Goal: Information Seeking & Learning: Learn about a topic

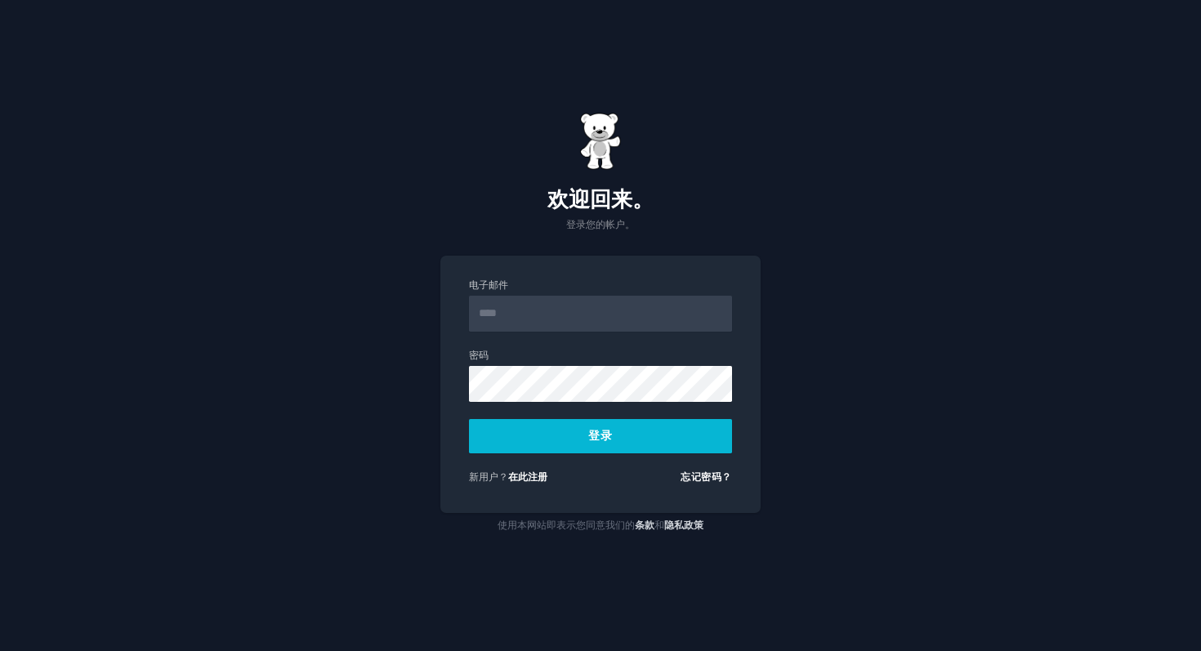
click at [503, 326] on input "电子邮件" at bounding box center [600, 314] width 263 height 36
type input "**********"
click at [579, 450] on button "登录" at bounding box center [600, 436] width 263 height 34
click at [582, 311] on input "**********" at bounding box center [600, 314] width 263 height 36
drag, startPoint x: 587, startPoint y: 324, endPoint x: 502, endPoint y: 323, distance: 85.0
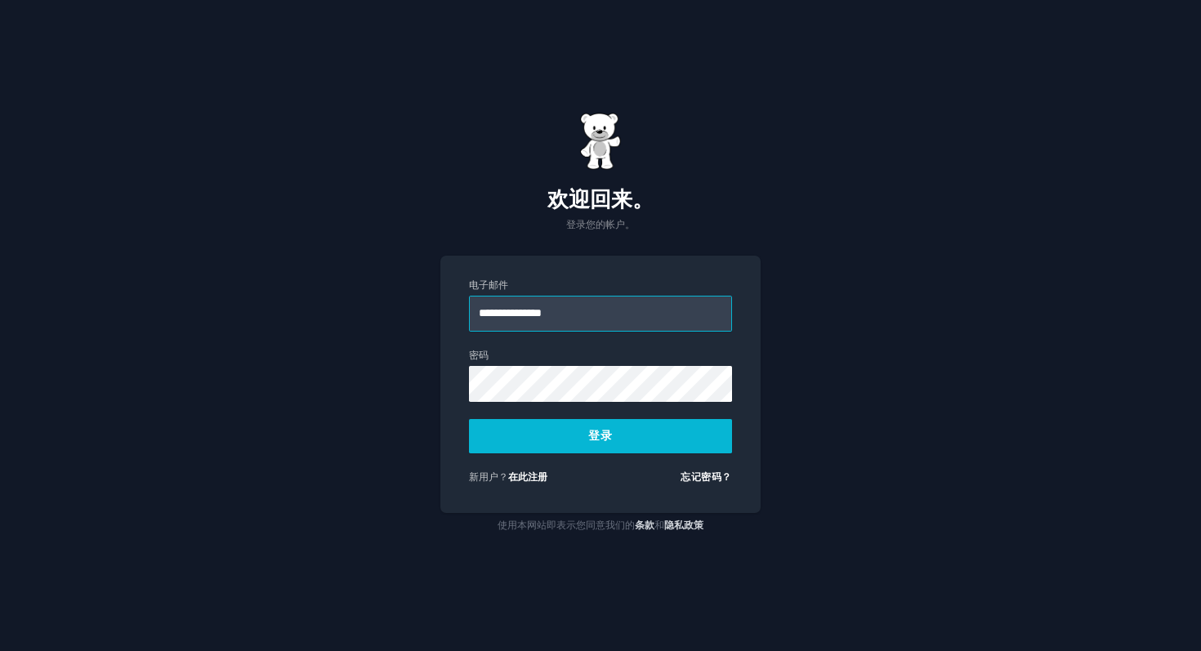
click at [502, 324] on input "**********" at bounding box center [600, 314] width 263 height 36
click at [526, 320] on input "电子邮件" at bounding box center [600, 314] width 263 height 36
type input "**********"
click at [566, 440] on button "登录" at bounding box center [600, 436] width 263 height 34
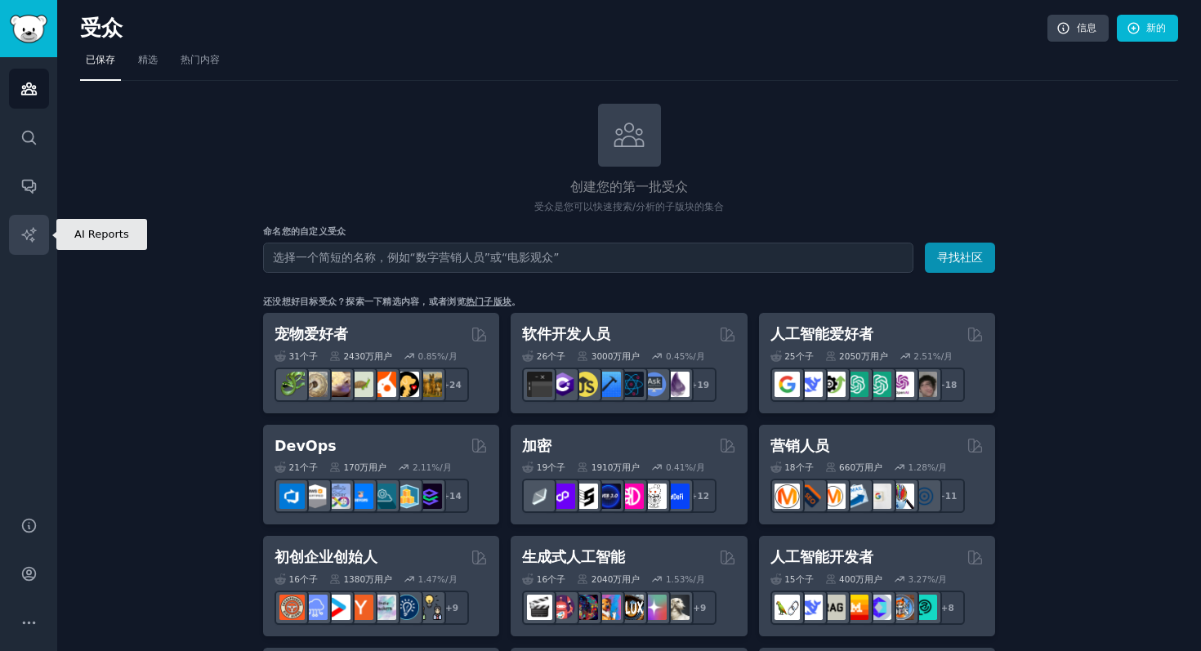
click at [28, 232] on icon "侧边栏" at bounding box center [28, 234] width 17 height 17
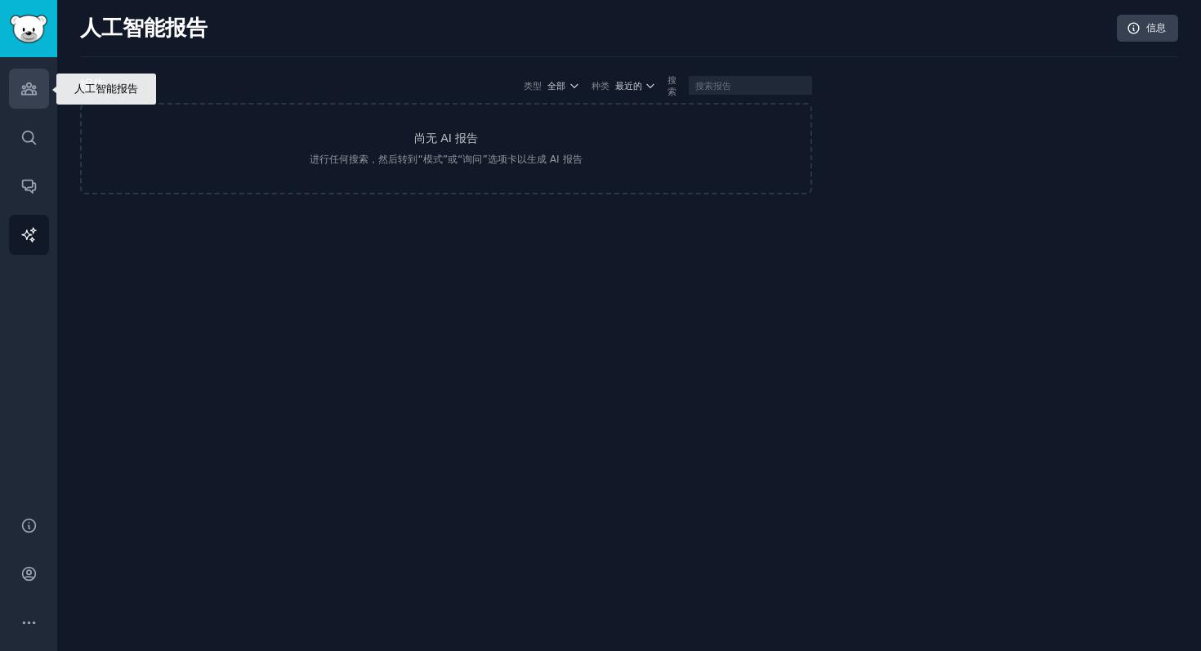
click at [41, 83] on link "受众" at bounding box center [29, 89] width 40 height 40
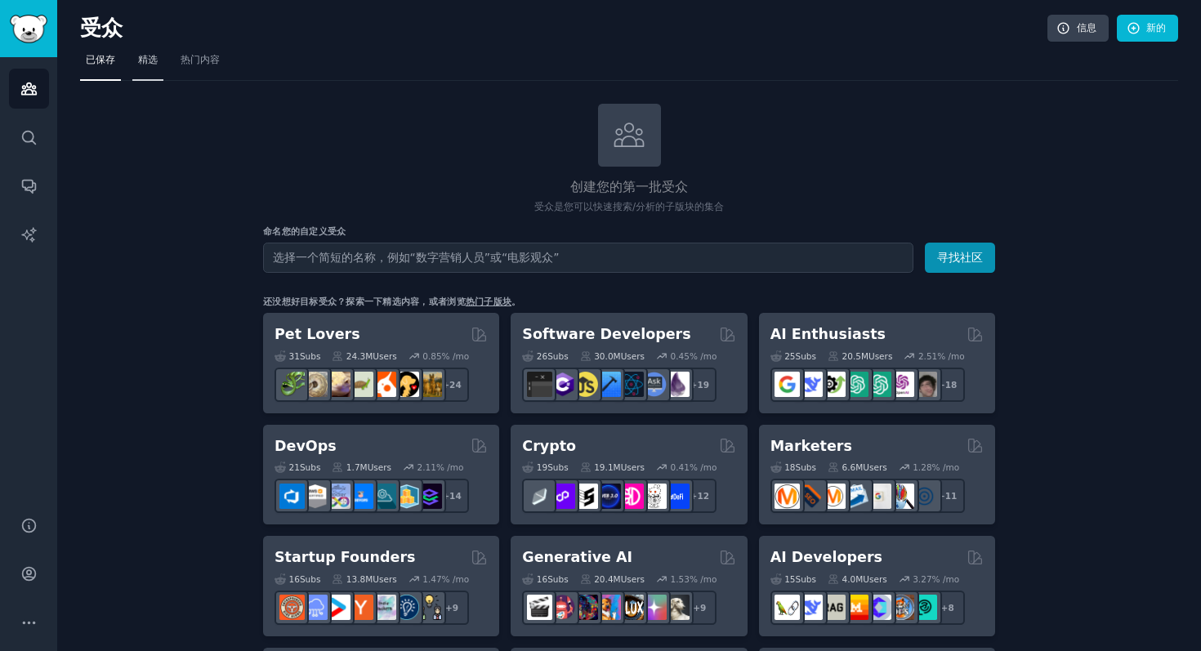
click at [150, 56] on font "精选" at bounding box center [148, 59] width 20 height 11
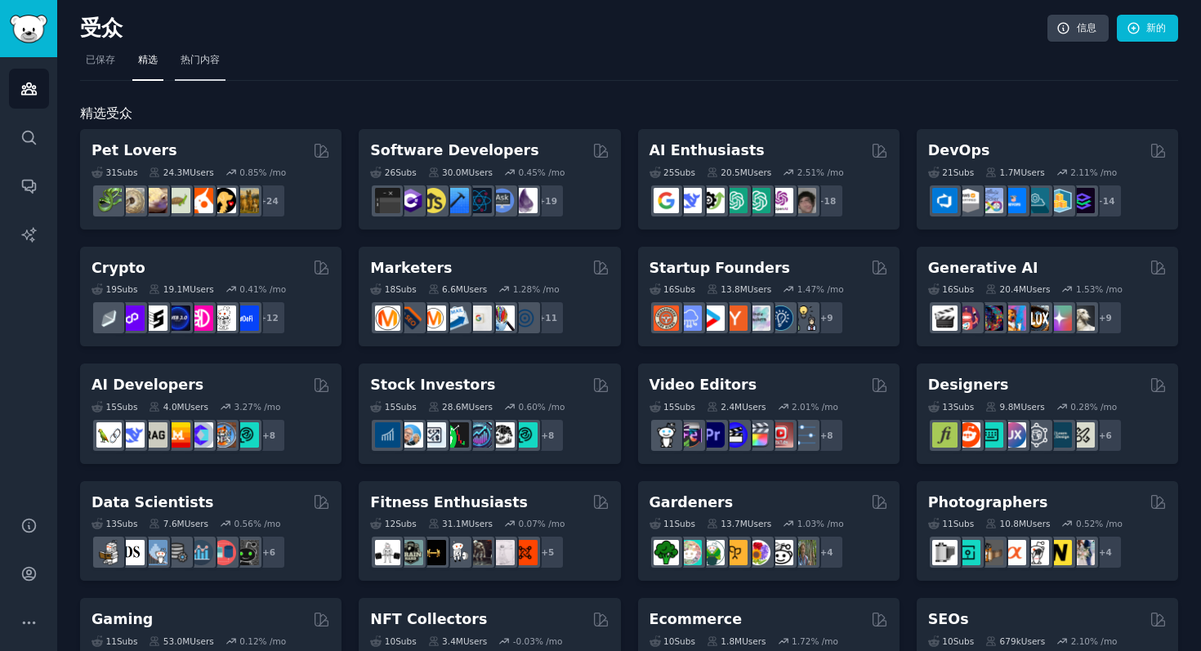
click at [203, 61] on font "热门内容" at bounding box center [200, 59] width 39 height 11
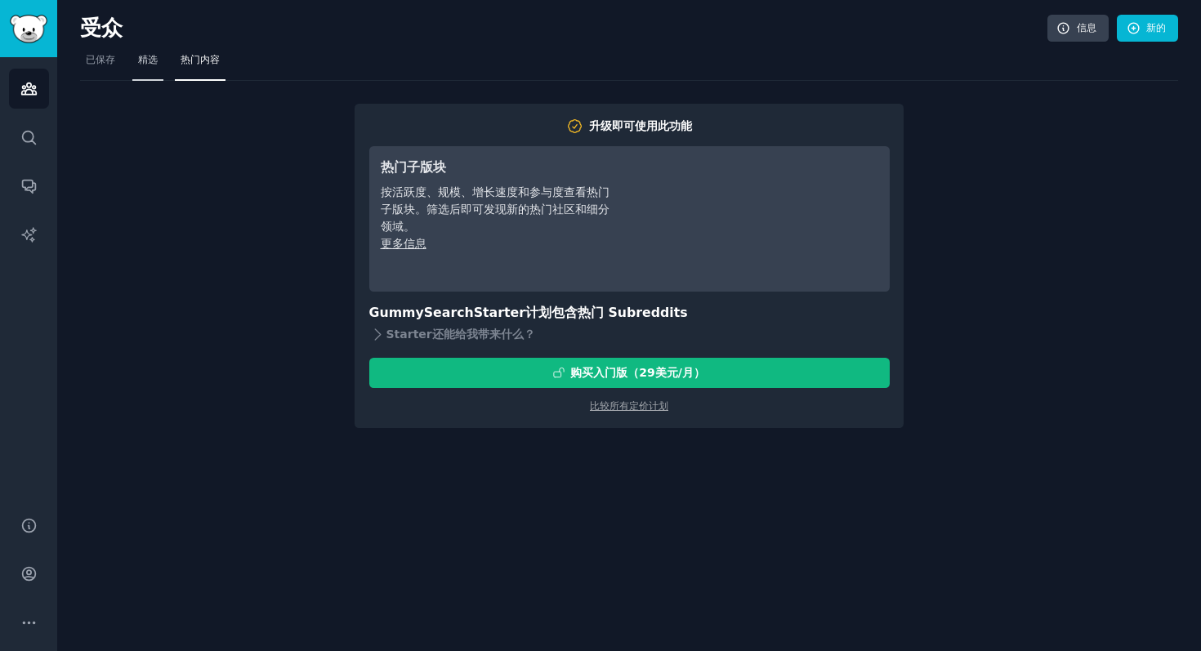
click at [150, 73] on link "精选" at bounding box center [147, 64] width 31 height 34
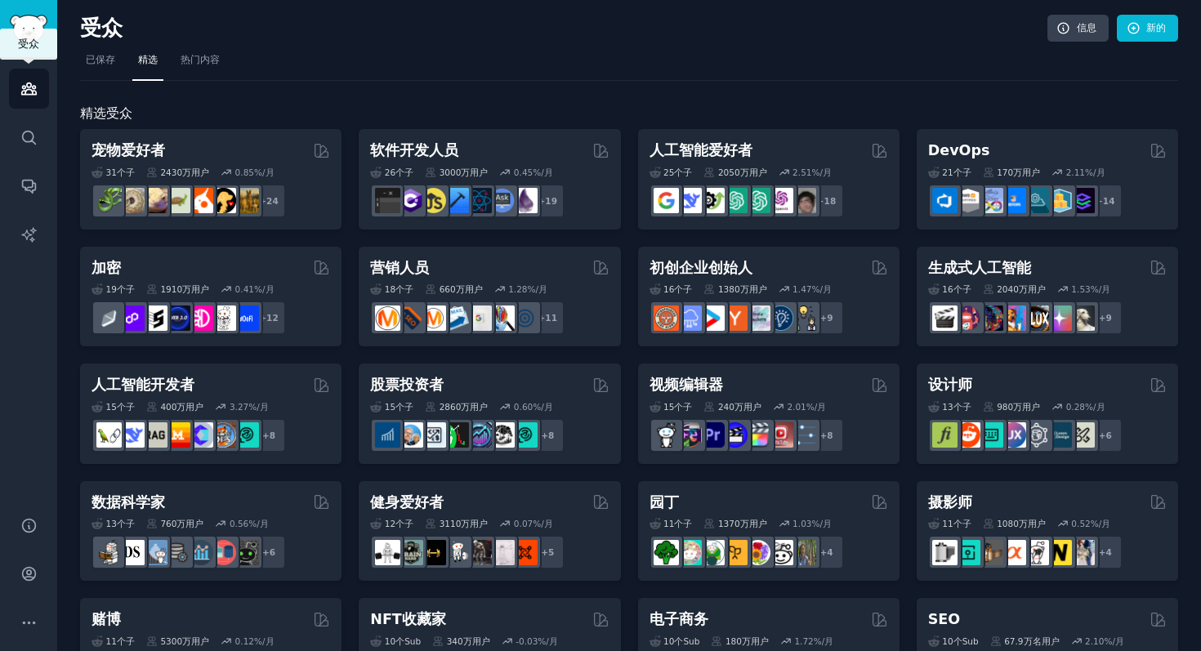
click at [31, 89] on icon "侧边栏" at bounding box center [28, 88] width 17 height 17
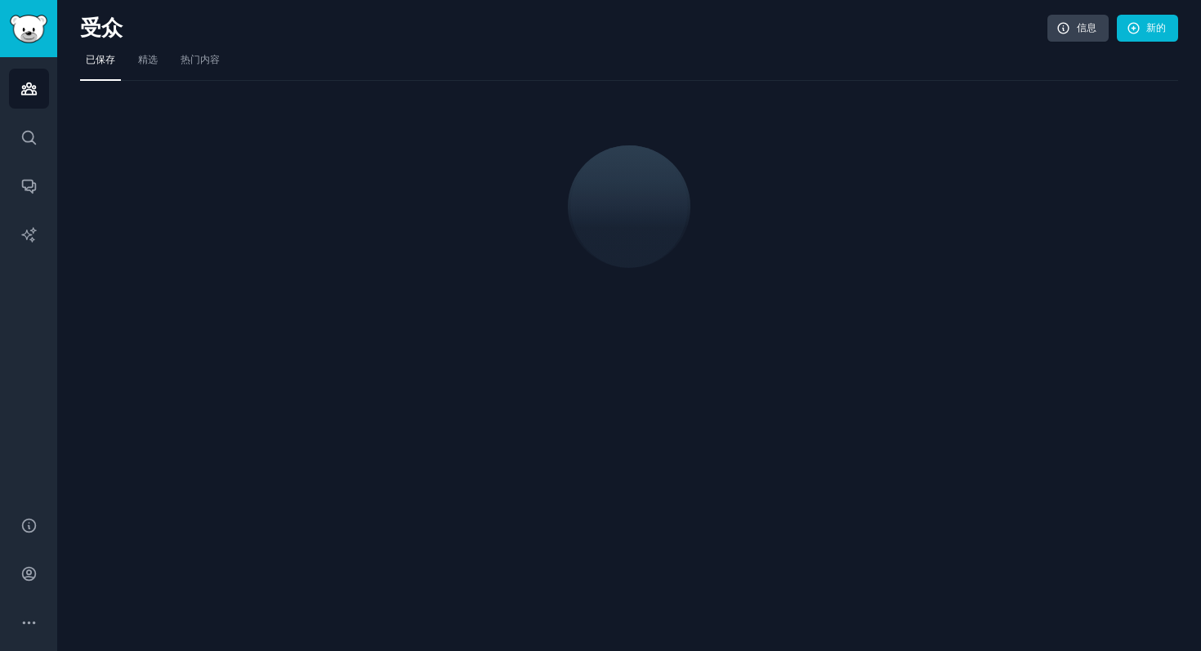
click at [30, 26] on img "侧边栏" at bounding box center [29, 29] width 38 height 29
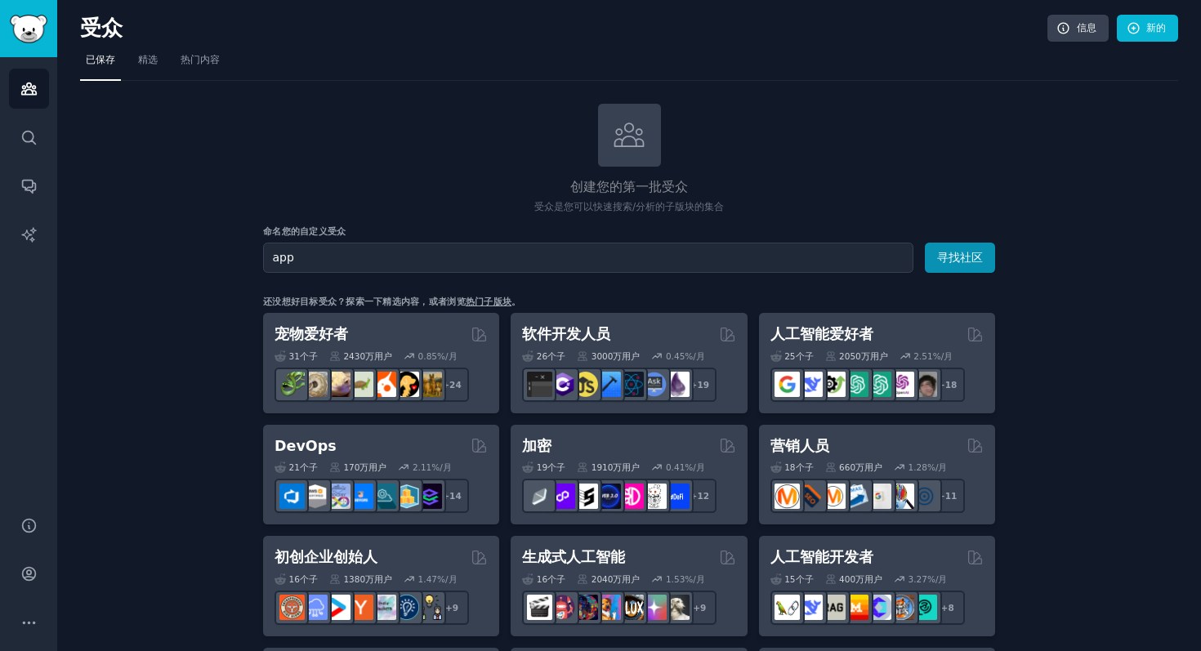
type input "app"
click at [925, 243] on button "寻找社区" at bounding box center [960, 258] width 70 height 30
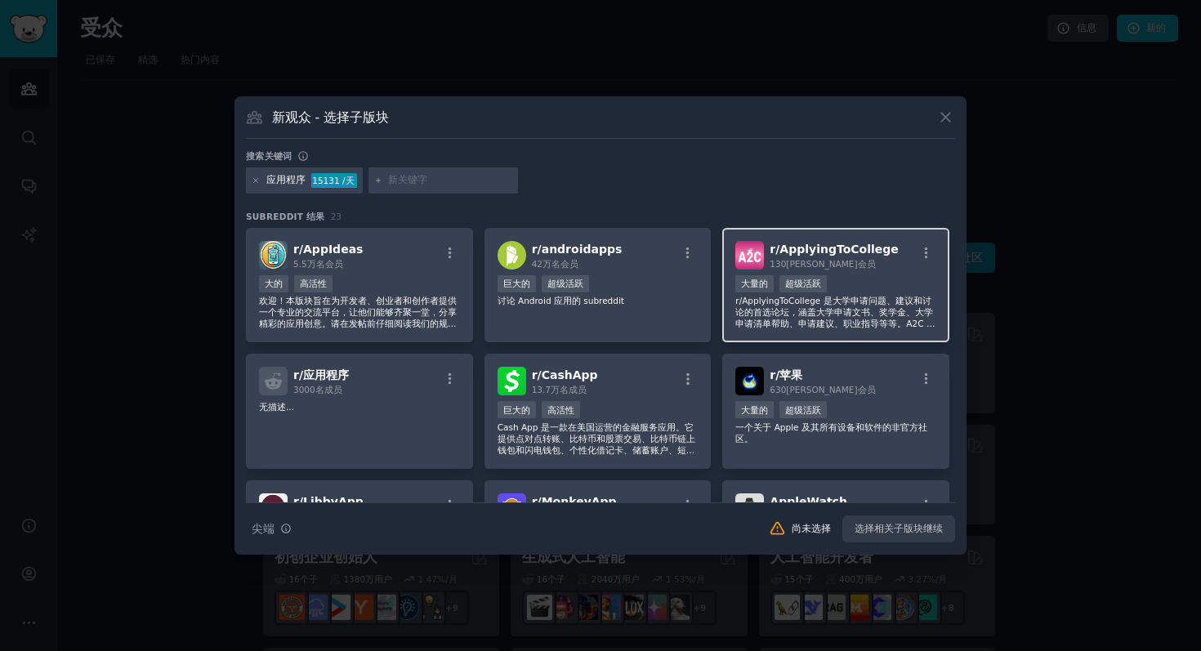
click at [891, 244] on div "r/ ApplyingToCollege 130万 会员" at bounding box center [835, 255] width 201 height 29
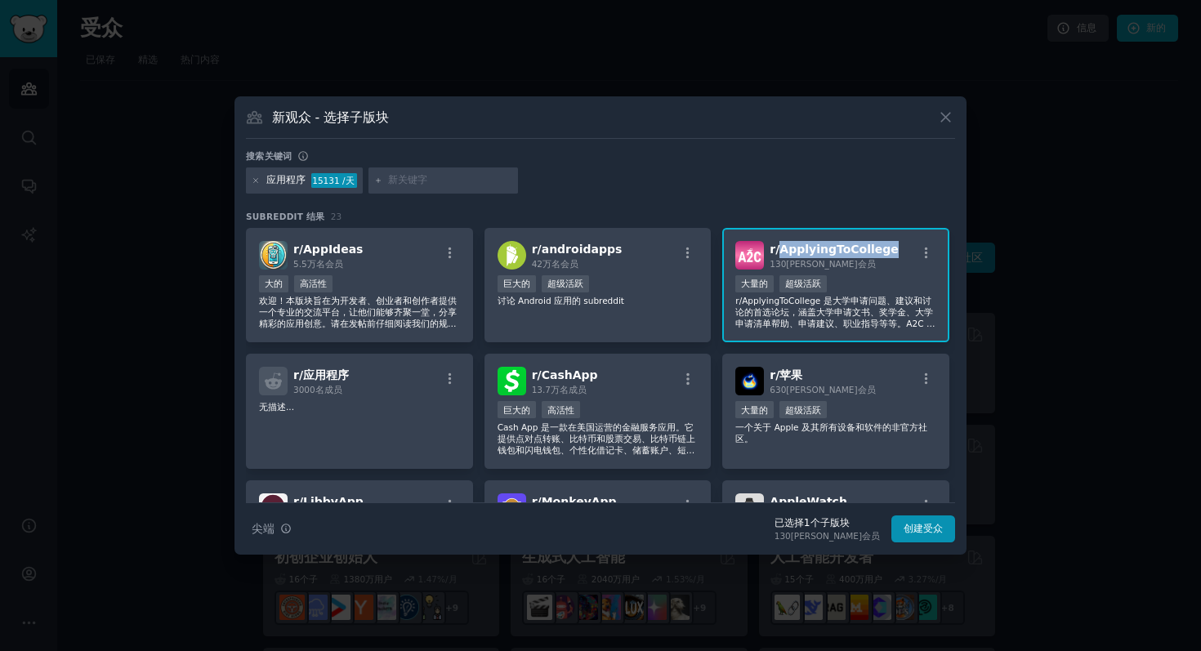
drag, startPoint x: 888, startPoint y: 246, endPoint x: 780, endPoint y: 251, distance: 108.0
click at [780, 251] on div "r/ ApplyingToCollege 130万 会员" at bounding box center [835, 255] width 201 height 29
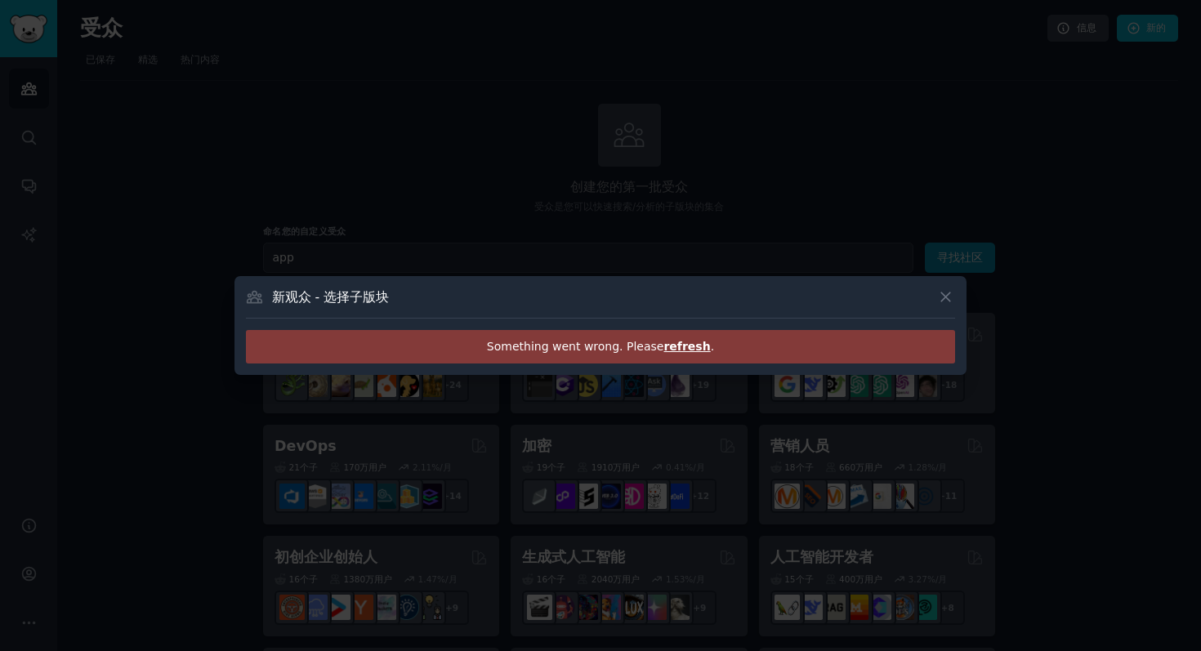
copy font "ApplyingToCollege"
click at [1082, 275] on div at bounding box center [600, 325] width 1201 height 651
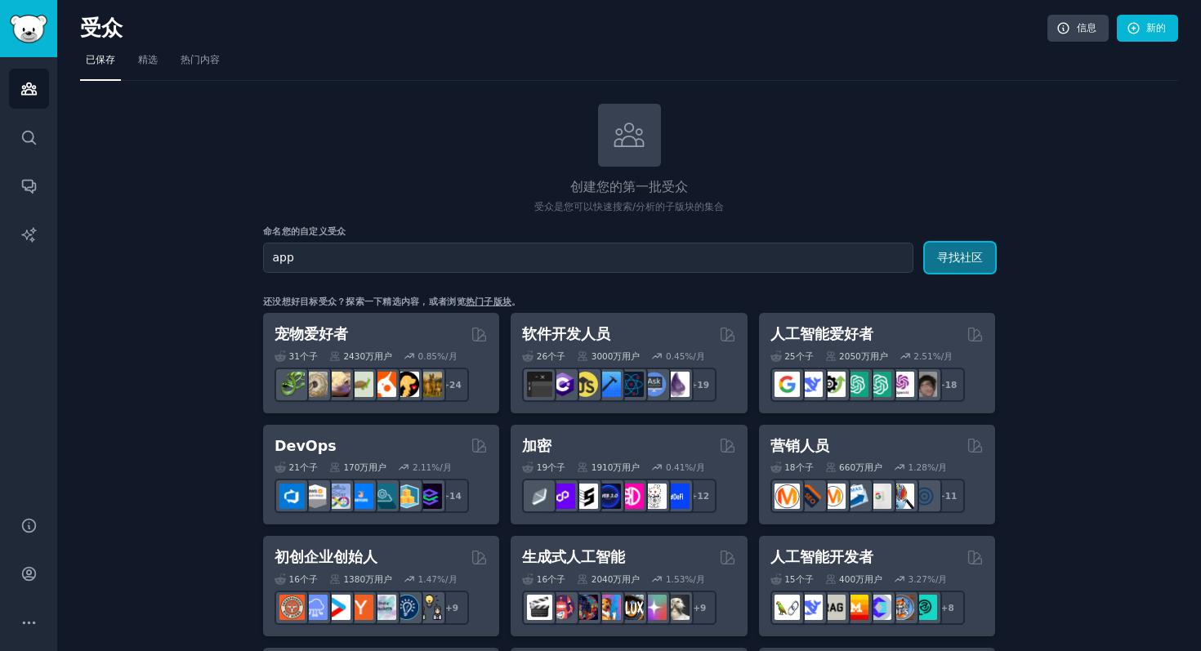
click at [985, 253] on button "寻找社区" at bounding box center [960, 258] width 70 height 30
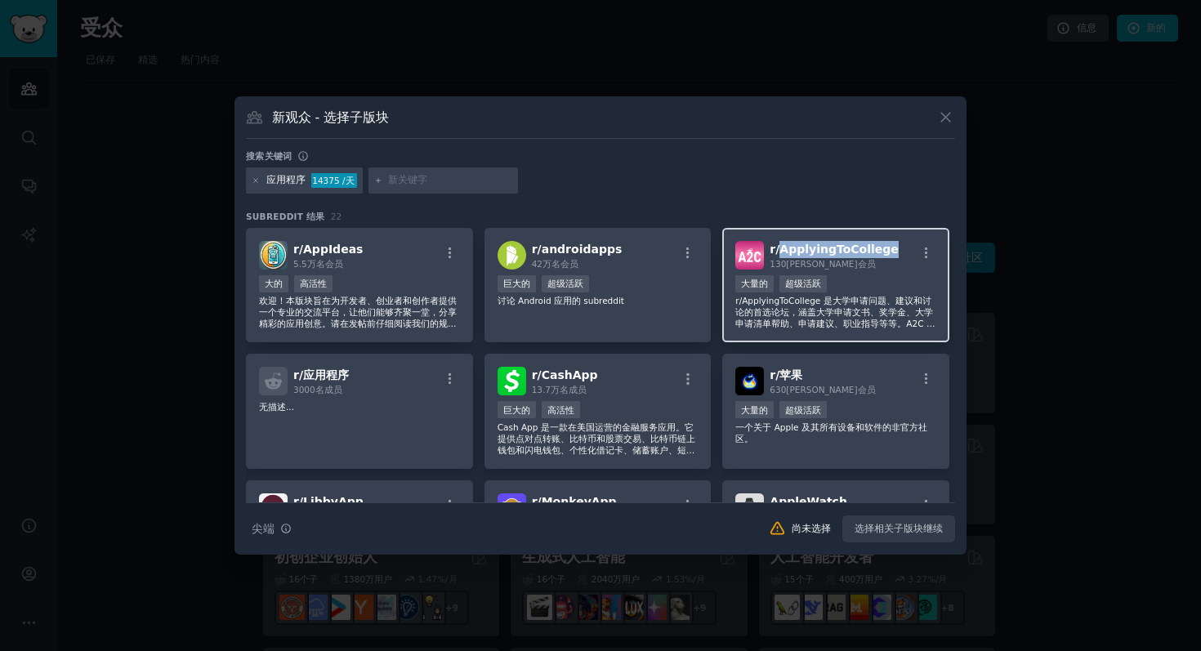
drag, startPoint x: 887, startPoint y: 249, endPoint x: 778, endPoint y: 250, distance: 109.5
click at [778, 250] on div "r/ ApplyingToCollege 130万 会员" at bounding box center [835, 255] width 201 height 29
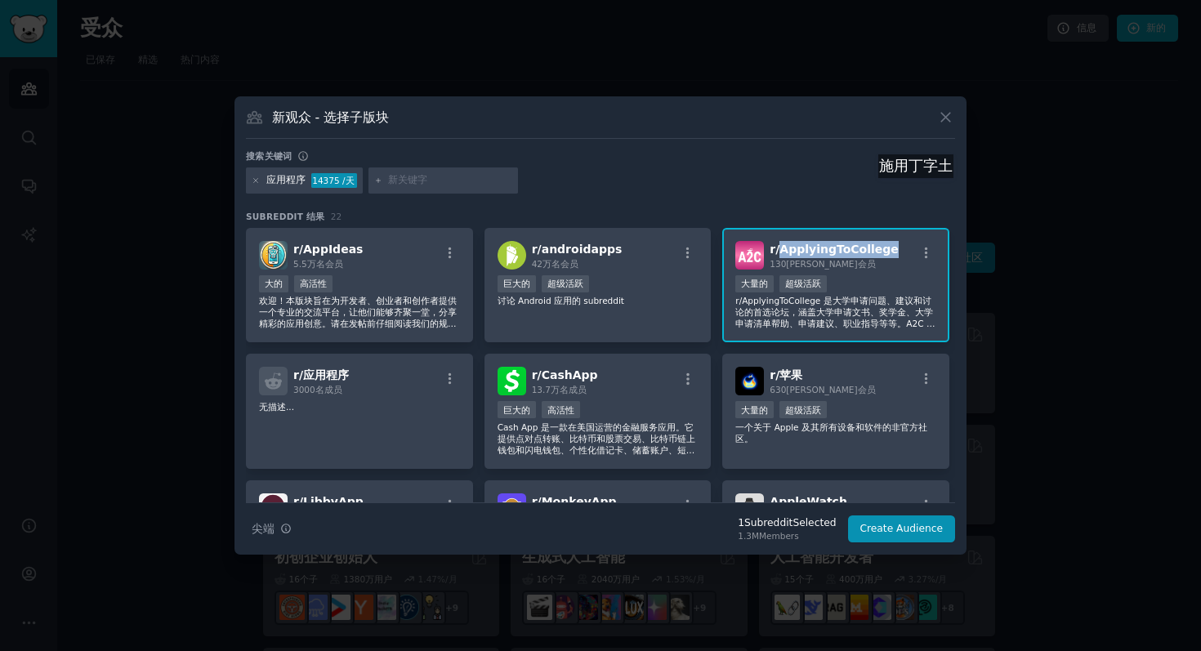
copy font "ApplyingToCollege"
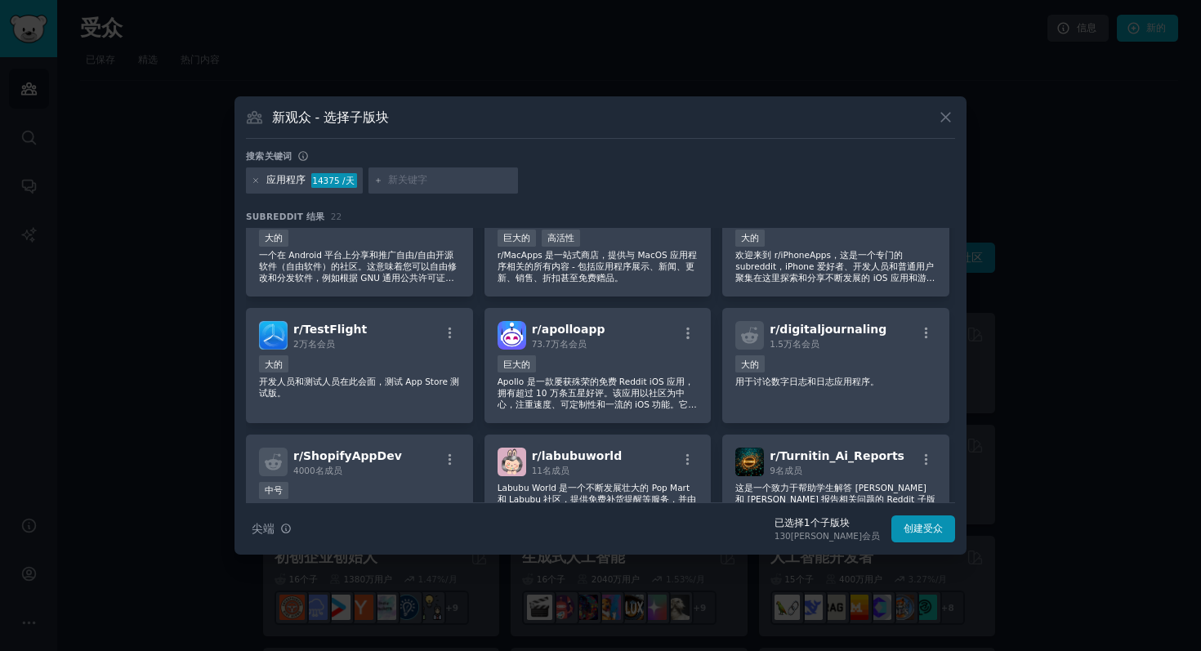
scroll to position [548, 0]
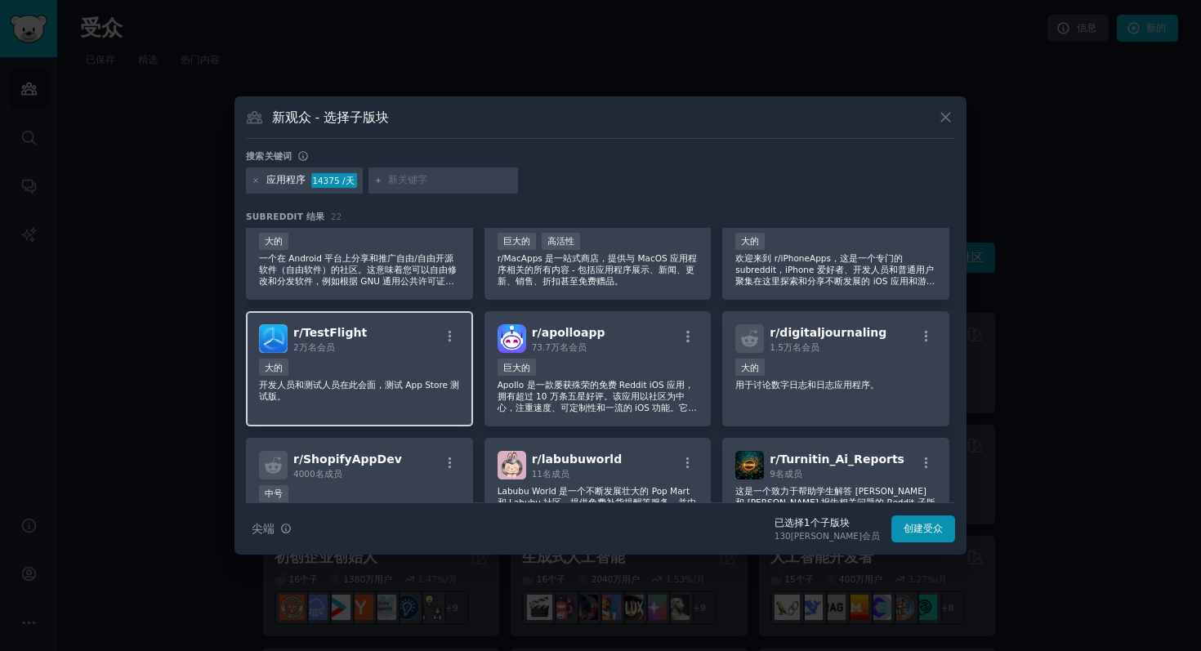
click at [284, 338] on img at bounding box center [273, 338] width 29 height 29
